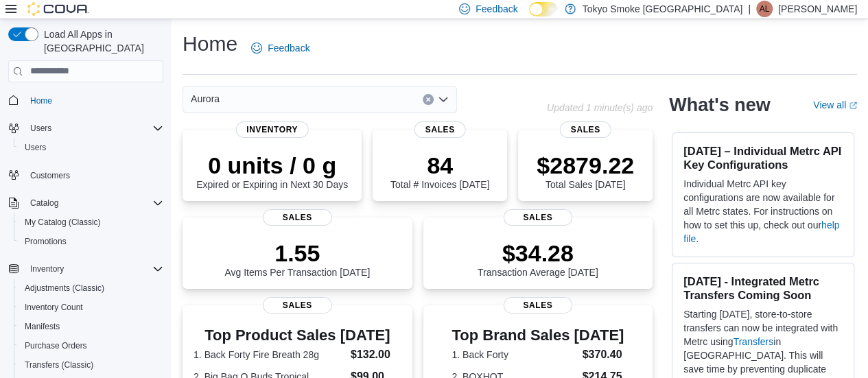
scroll to position [187, 0]
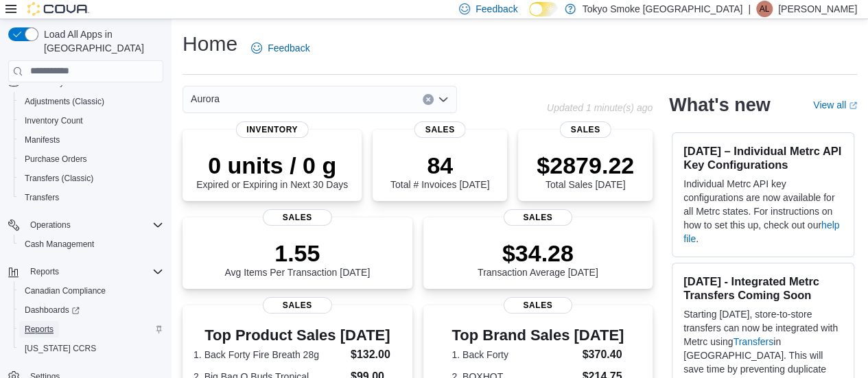
click at [37, 324] on span "Reports" at bounding box center [39, 329] width 29 height 11
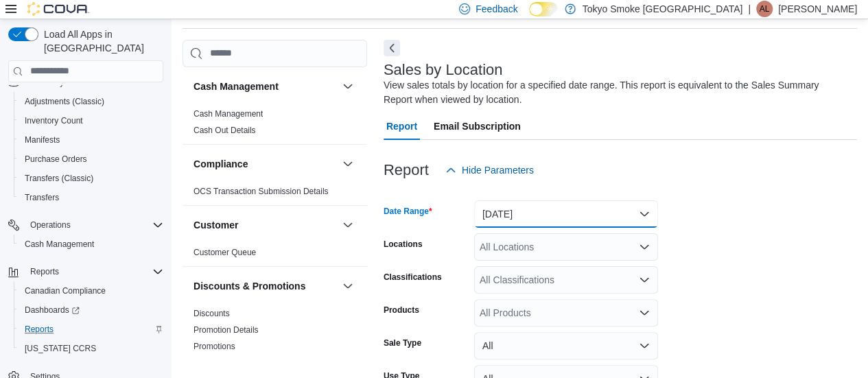
click at [554, 206] on button "[DATE]" at bounding box center [566, 213] width 184 height 27
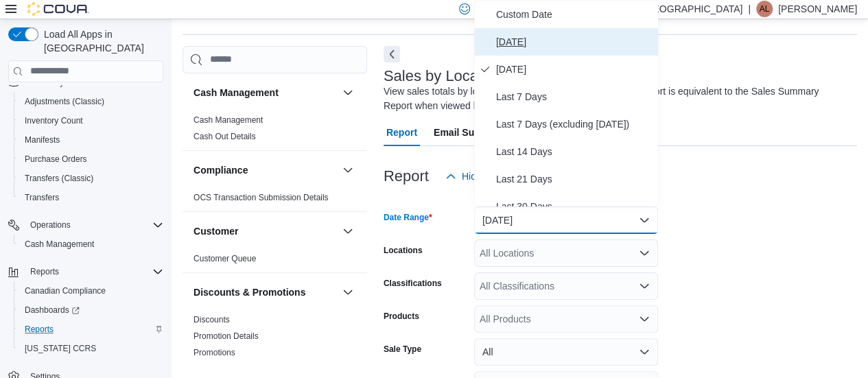
click at [536, 45] on span "[DATE]" at bounding box center [574, 42] width 156 height 16
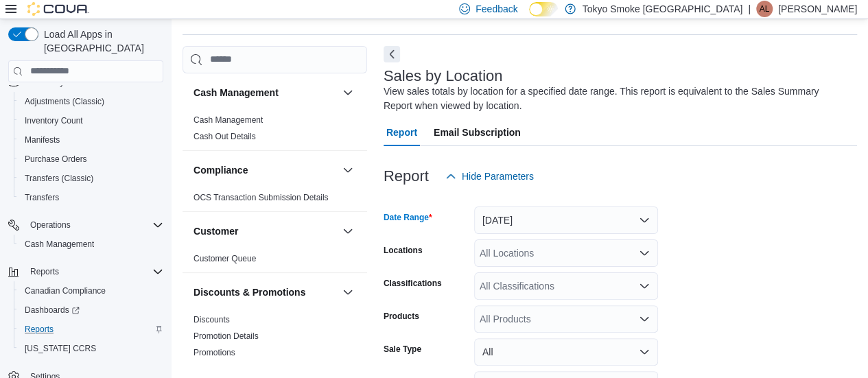
click at [535, 255] on div "All Locations" at bounding box center [566, 252] width 184 height 27
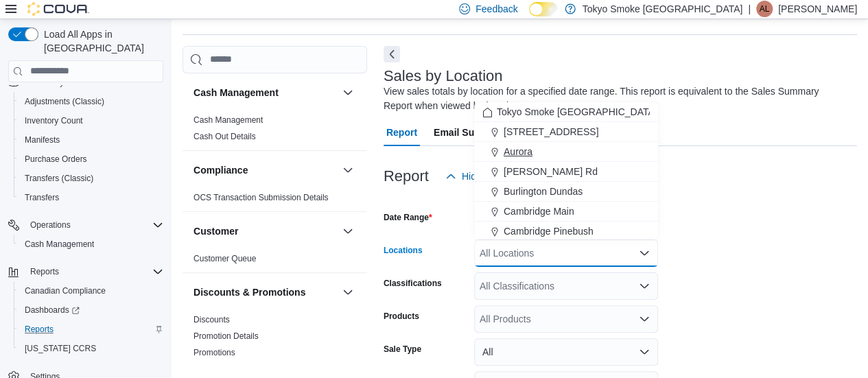
click at [544, 142] on button "Aurora" at bounding box center [566, 152] width 184 height 20
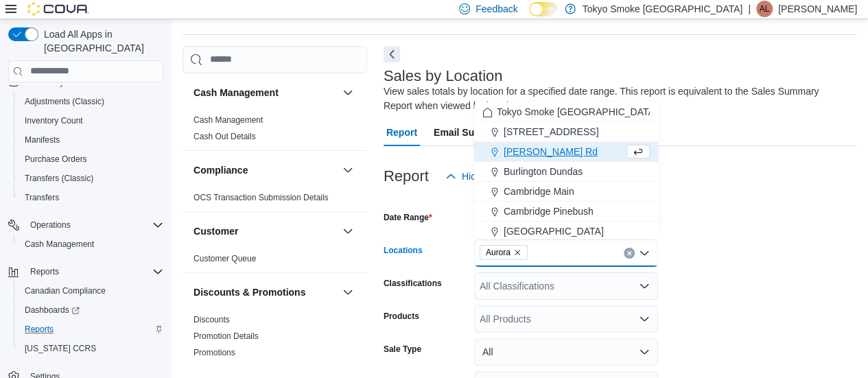
click at [857, 228] on form "Date Range [DATE] Locations [GEOGRAPHIC_DATA] Combo box. Selected. [GEOGRAPHIC_…" at bounding box center [620, 330] width 473 height 280
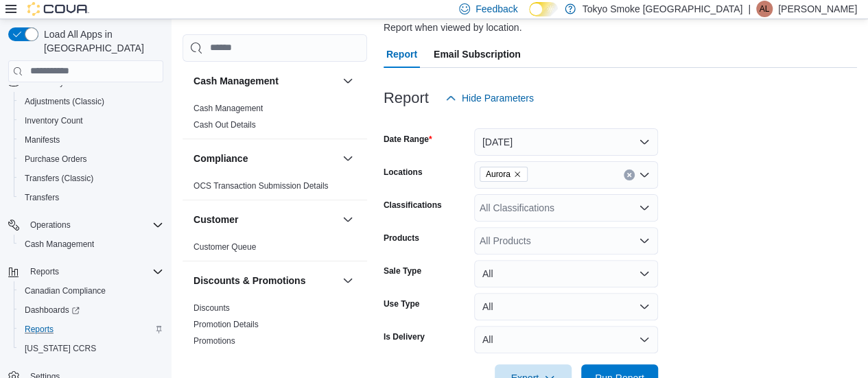
scroll to position [159, 0]
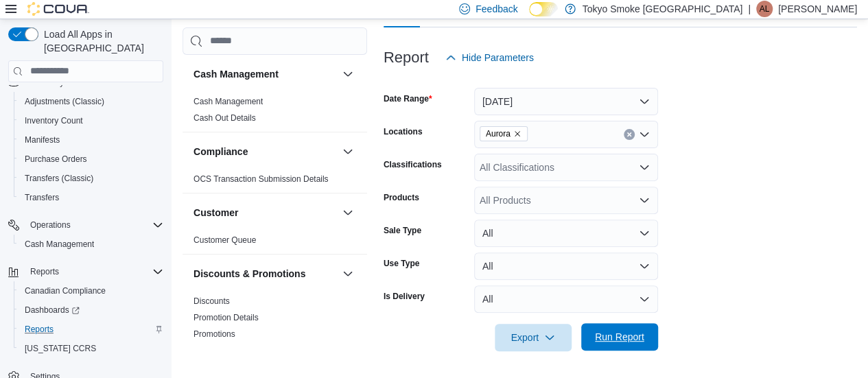
click at [624, 342] on span "Run Report" at bounding box center [619, 337] width 49 height 14
